Goal: Find specific page/section: Find specific page/section

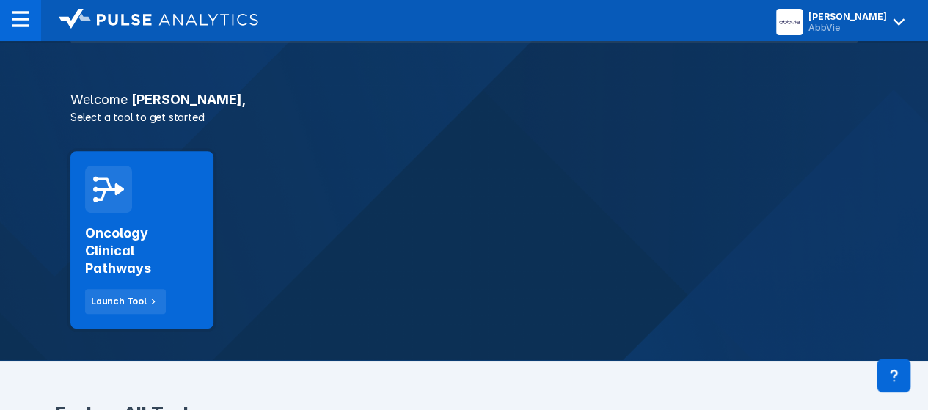
scroll to position [220, 0]
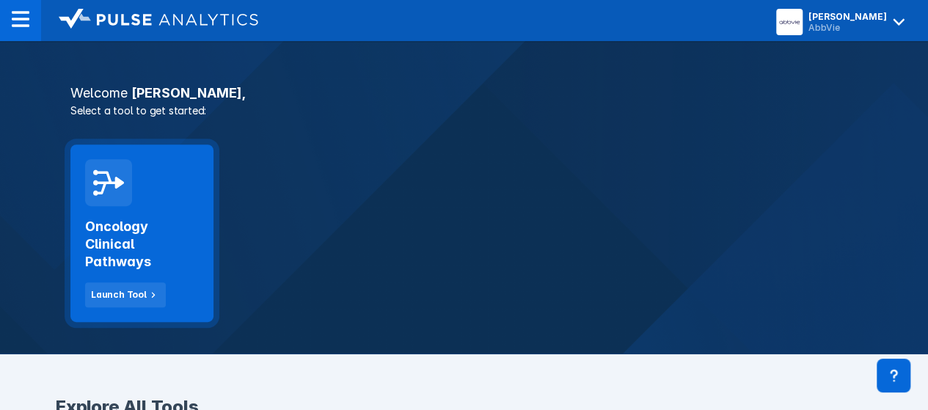
click at [163, 183] on div "Oncology Clinical Pathways Launch Tool" at bounding box center [141, 234] width 143 height 178
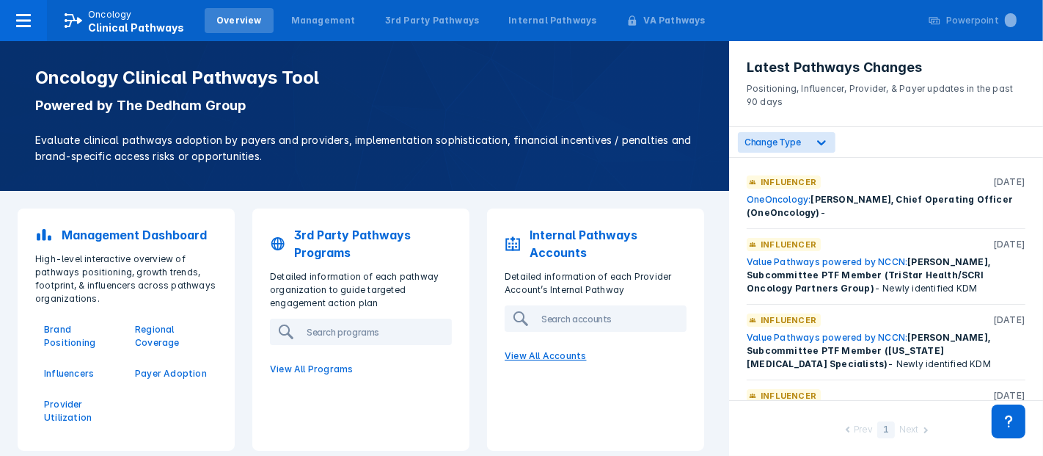
drag, startPoint x: 914, startPoint y: 0, endPoint x: 654, endPoint y: 369, distance: 451.7
click at [654, 369] on p "View All Accounts" at bounding box center [596, 355] width 200 height 31
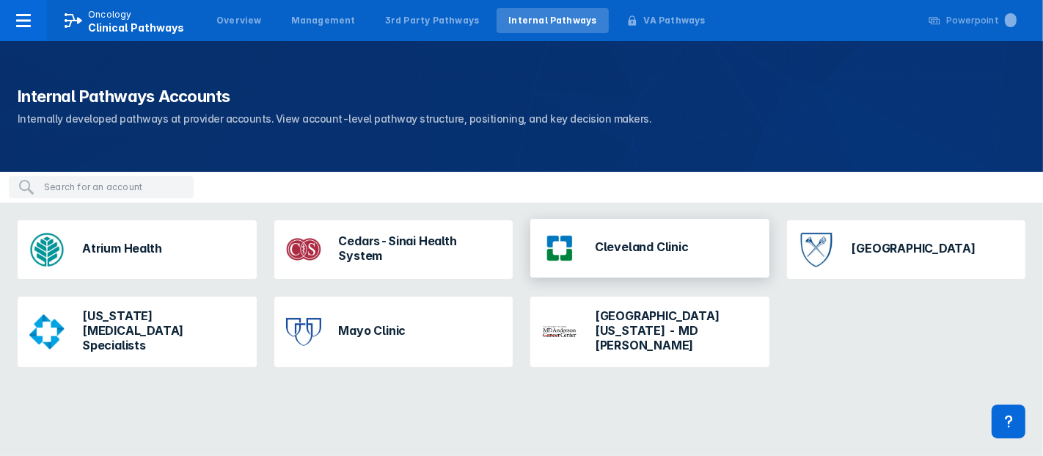
click at [678, 257] on div "Cleveland Clinic" at bounding box center [615, 248] width 158 height 47
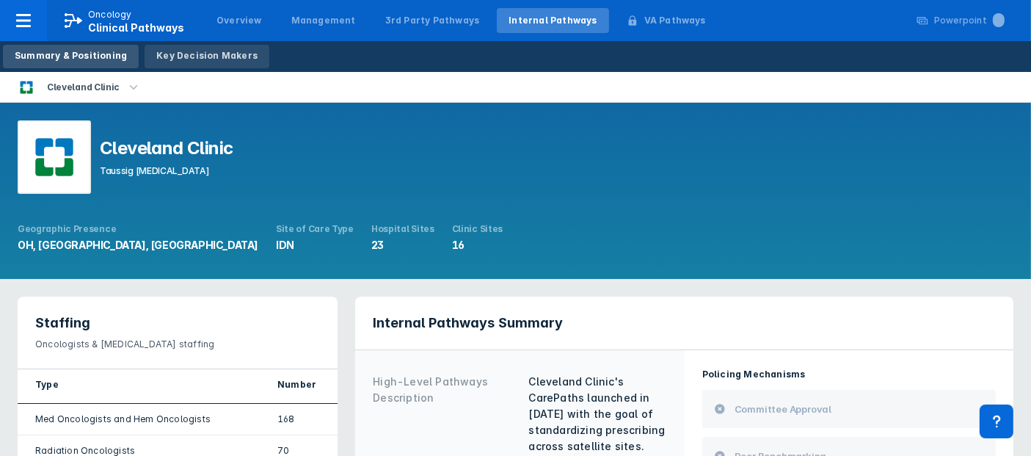
click at [192, 46] on link "Key Decision Makers" at bounding box center [207, 56] width 125 height 23
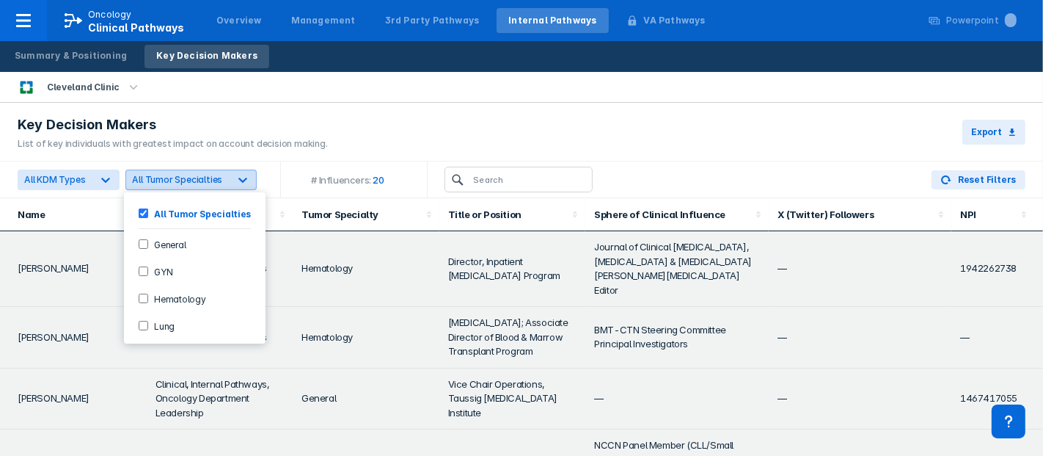
click at [238, 184] on icon at bounding box center [243, 179] width 15 height 15
click at [145, 296] on input "Hematology" at bounding box center [144, 298] width 10 height 10
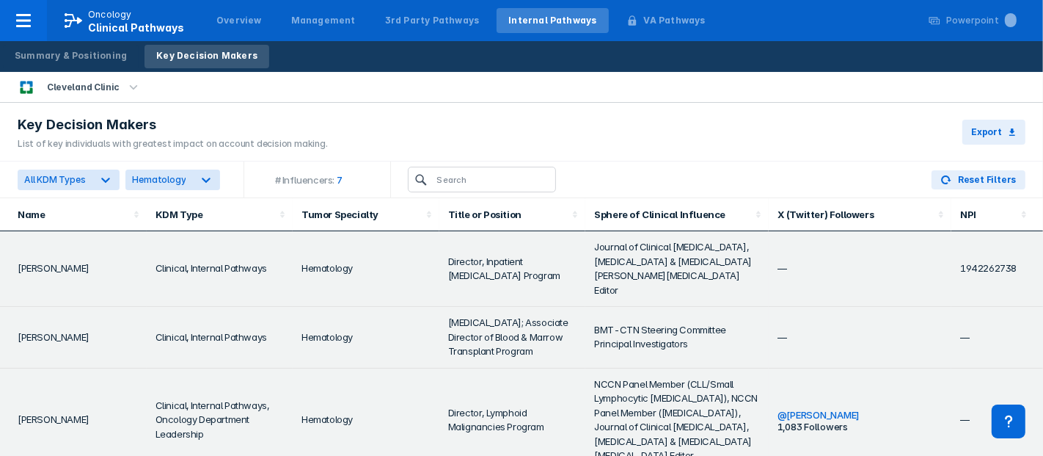
click at [366, 120] on div "Key Decision Makers List of key individuals with greatest impact on account dec…" at bounding box center [521, 132] width 1043 height 59
click at [938, 133] on button "Export" at bounding box center [994, 132] width 63 height 25
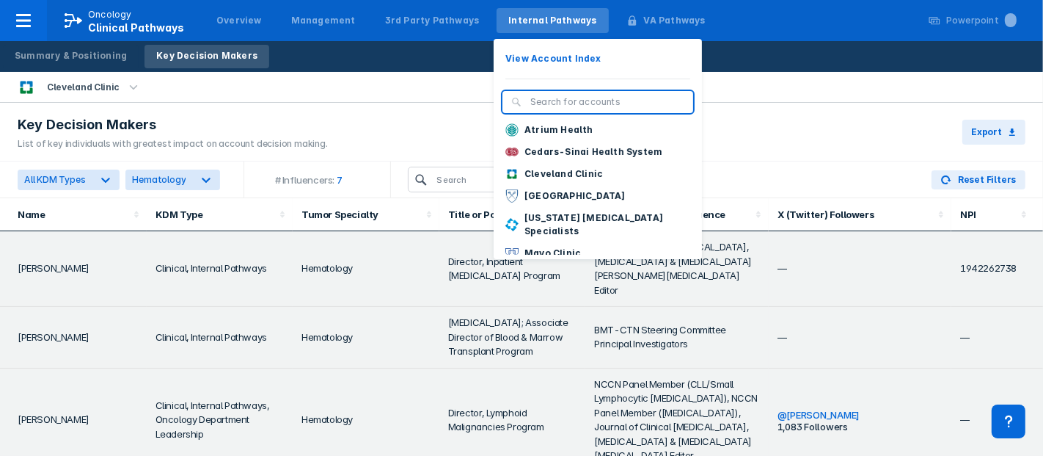
click at [553, 14] on div "Internal Pathways" at bounding box center [552, 20] width 88 height 13
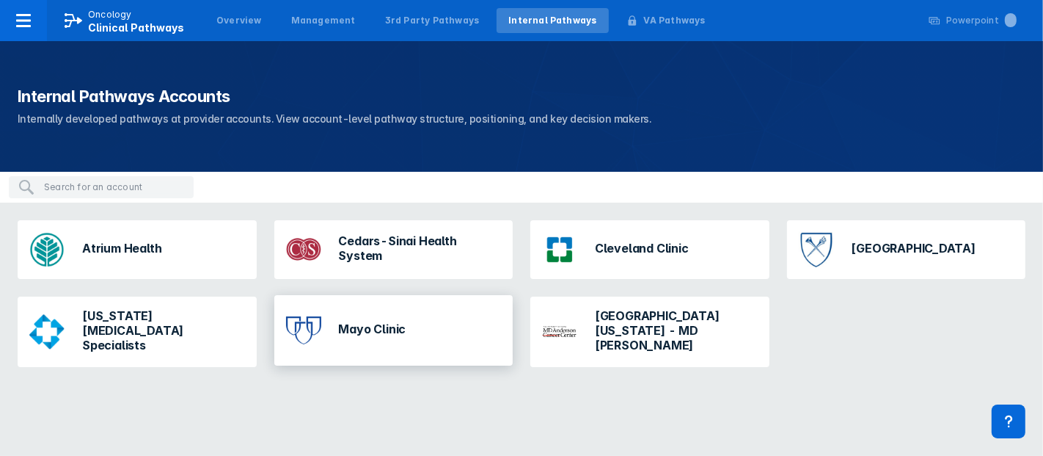
click at [368, 325] on h3 "Mayo Clinic" at bounding box center [373, 328] width 68 height 15
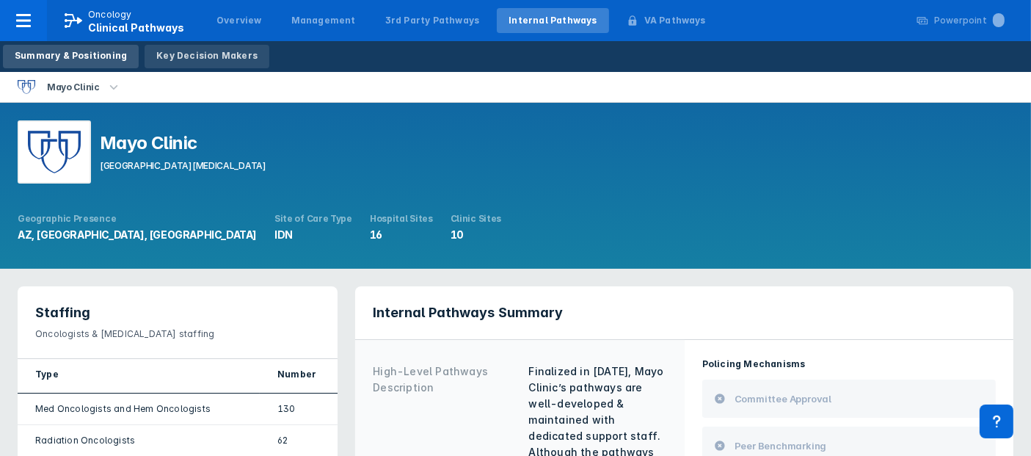
click at [203, 51] on div "Key Decision Makers" at bounding box center [206, 55] width 101 height 13
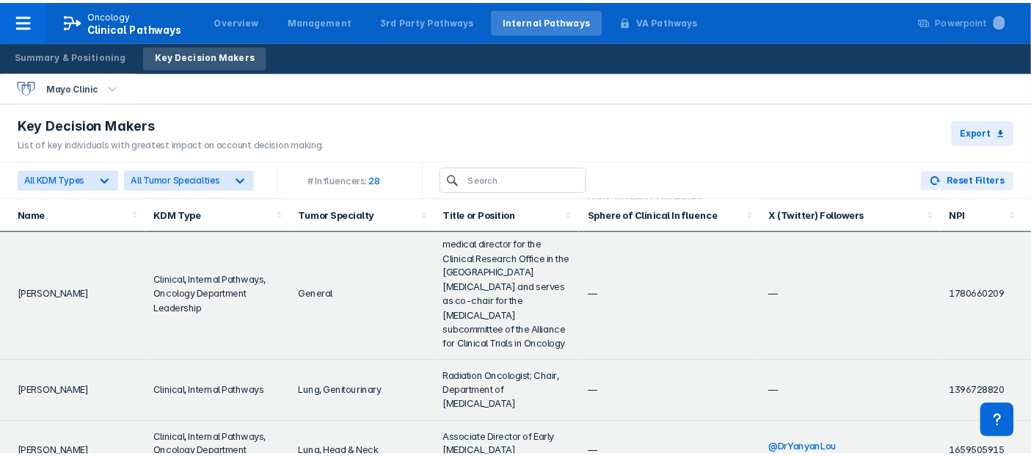
scroll to position [1463, 0]
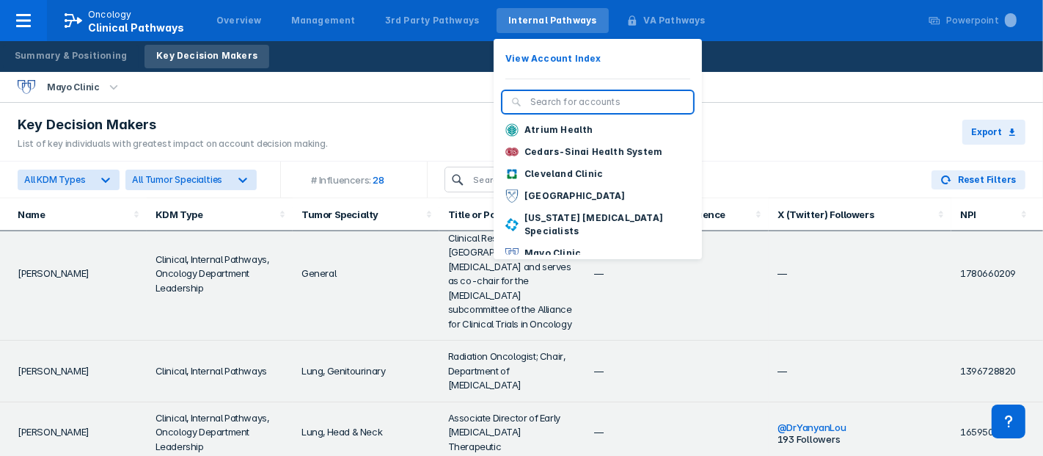
click at [517, 23] on div "Internal Pathways" at bounding box center [552, 20] width 88 height 13
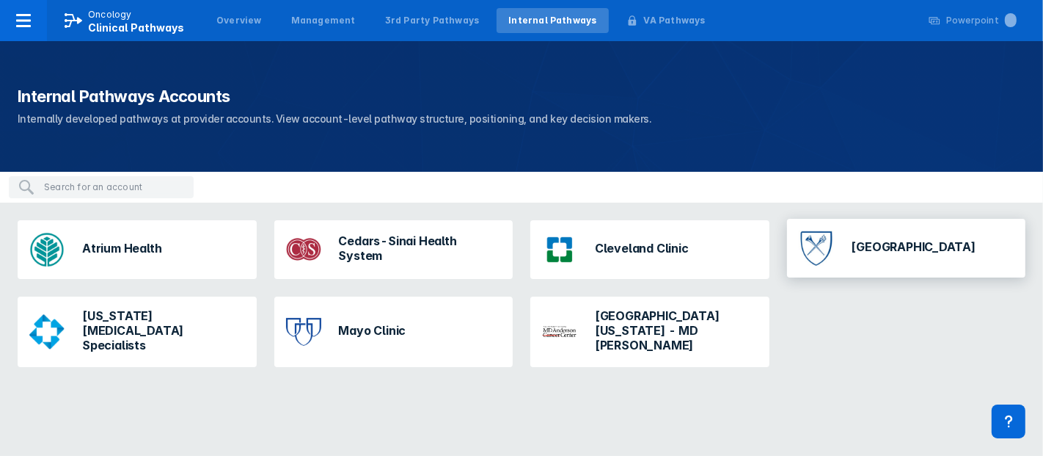
click at [907, 251] on h3 "[GEOGRAPHIC_DATA]" at bounding box center [914, 246] width 125 height 15
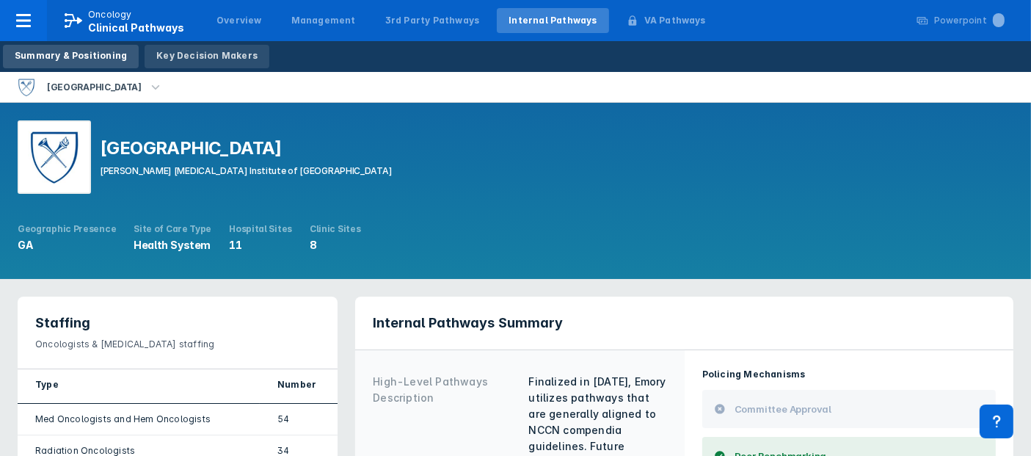
click at [218, 64] on link "Key Decision Makers" at bounding box center [207, 56] width 125 height 23
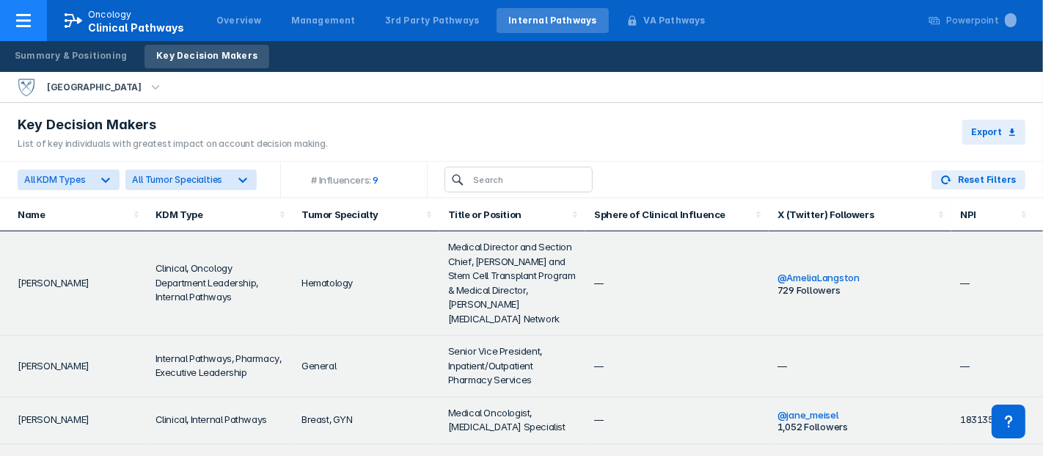
click at [109, 9] on p "Oncology" at bounding box center [110, 14] width 44 height 13
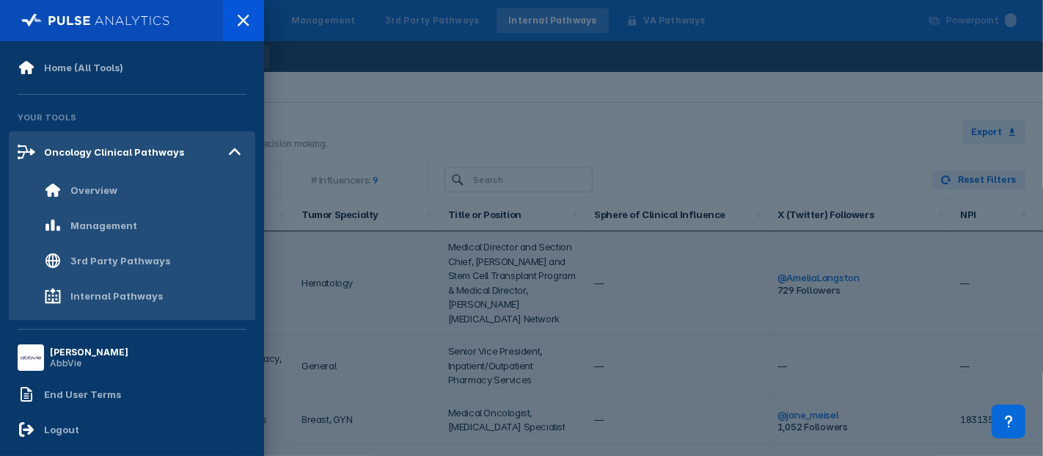
click at [330, 26] on div at bounding box center [521, 228] width 1043 height 456
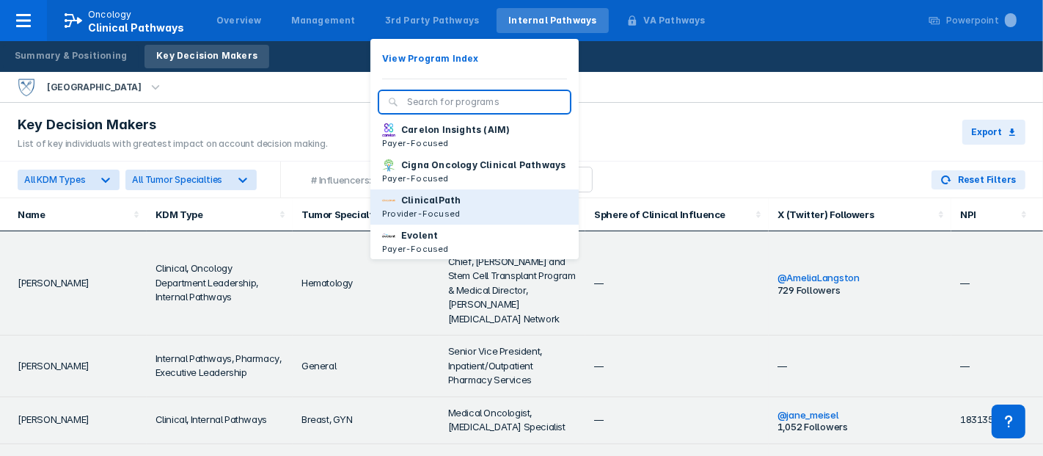
click at [455, 225] on button "ClinicalPath Provider-Focused" at bounding box center [475, 206] width 208 height 35
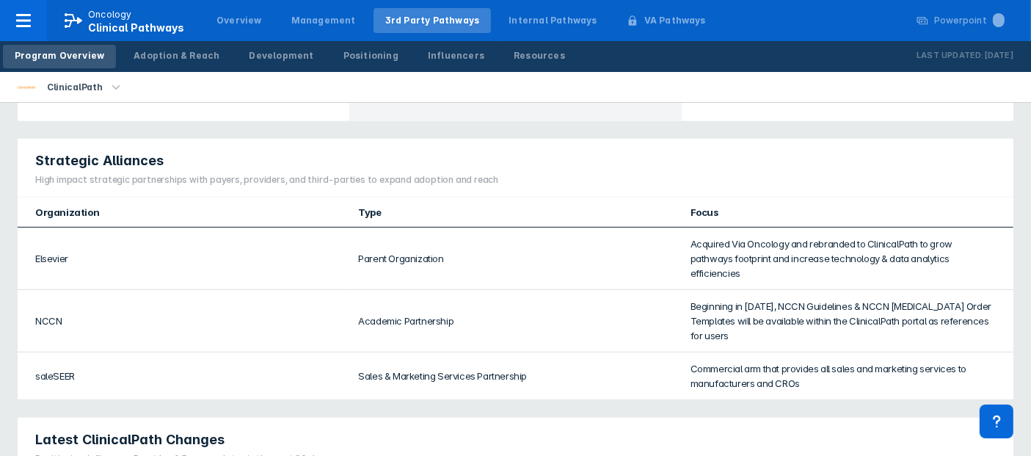
scroll to position [312, 0]
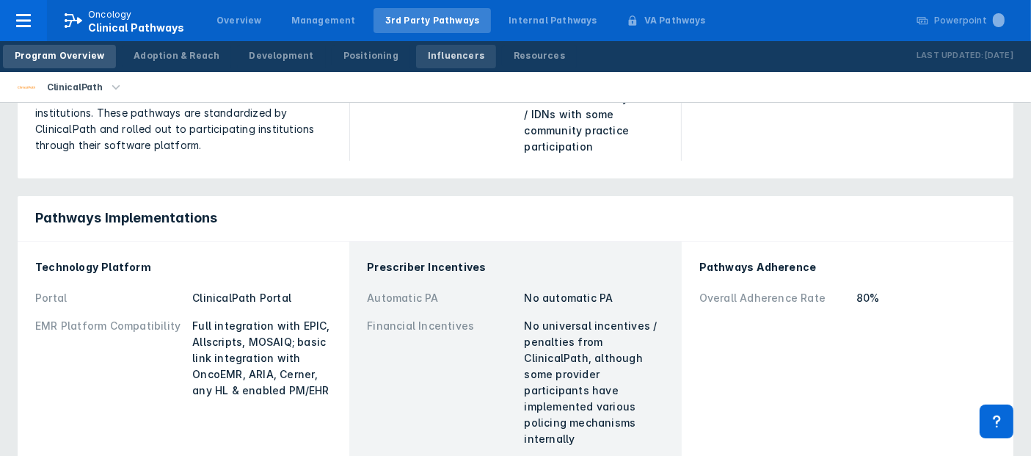
click at [431, 49] on div "Influencers" at bounding box center [456, 55] width 56 height 13
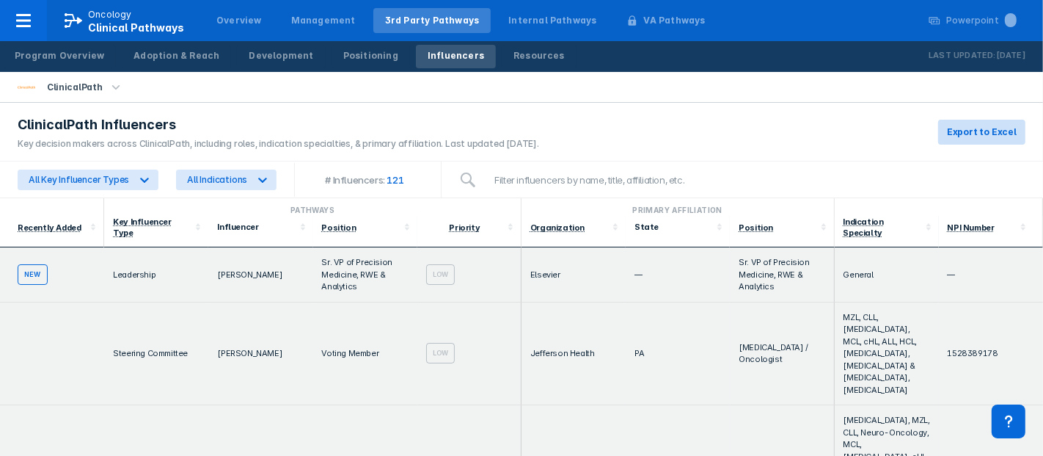
click at [938, 131] on span "Export to Excel" at bounding box center [982, 131] width 70 height 13
click at [261, 180] on icon at bounding box center [262, 179] width 15 height 15
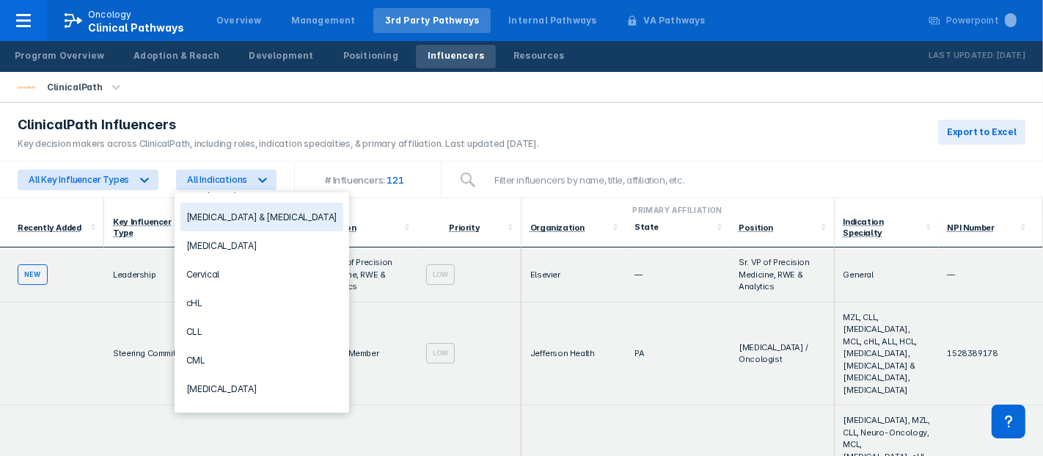
scroll to position [163, 0]
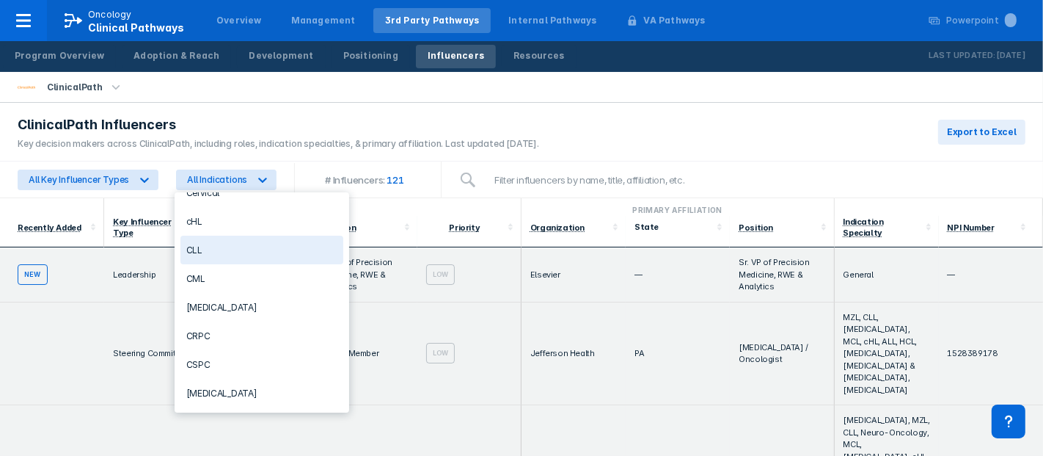
click at [205, 244] on div "CLL" at bounding box center [262, 250] width 164 height 29
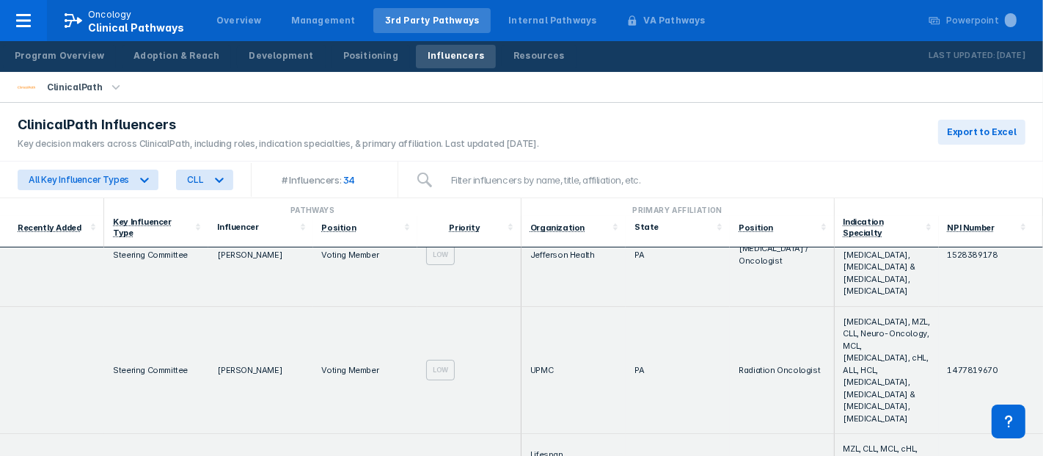
scroll to position [0, 0]
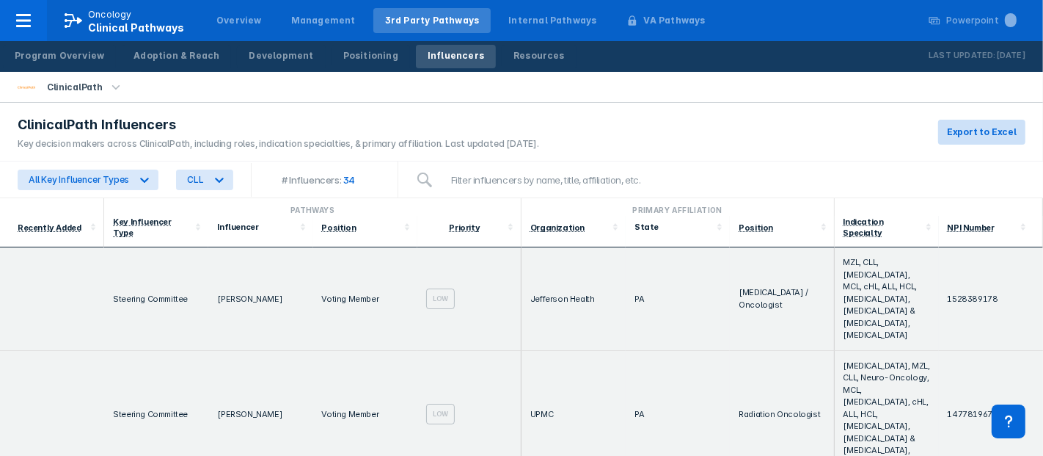
click at [938, 125] on span "Export to Excel" at bounding box center [982, 131] width 70 height 13
